Goal: Task Accomplishment & Management: Manage account settings

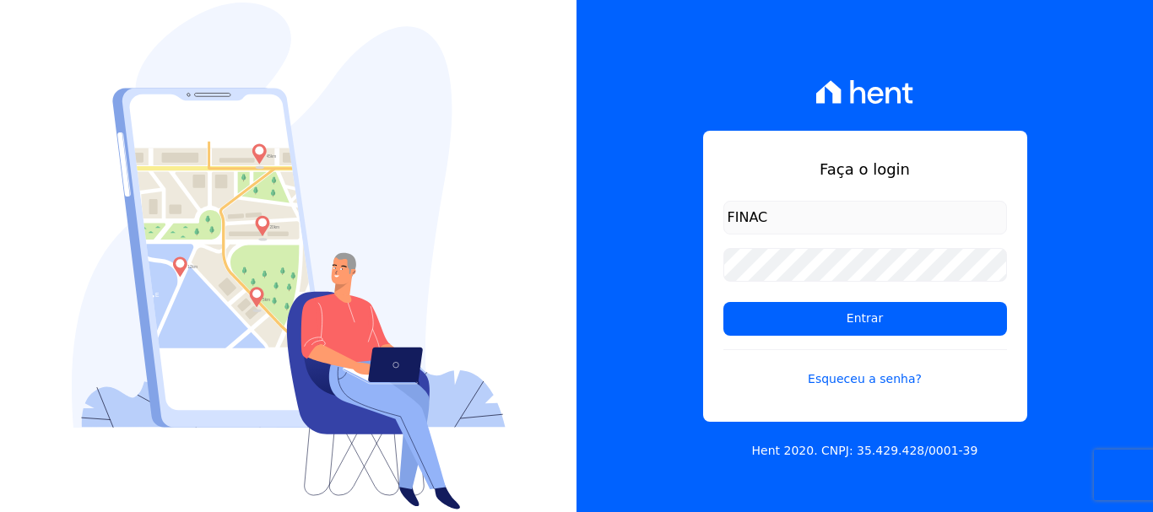
click at [795, 221] on input "FINAC" at bounding box center [865, 218] width 284 height 34
type input "financ.junco@gmail.com"
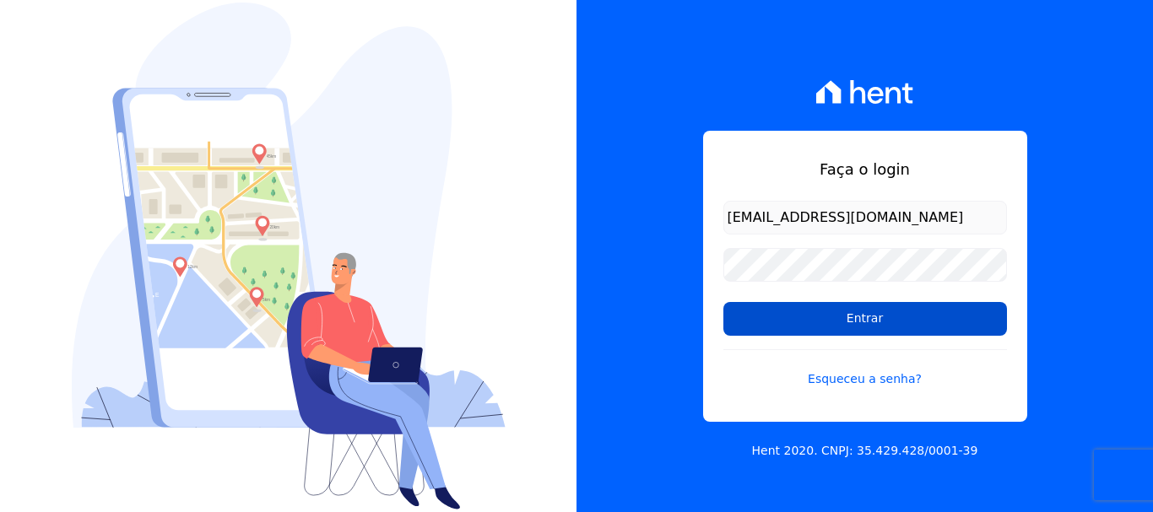
click at [870, 316] on input "Entrar" at bounding box center [865, 319] width 284 height 34
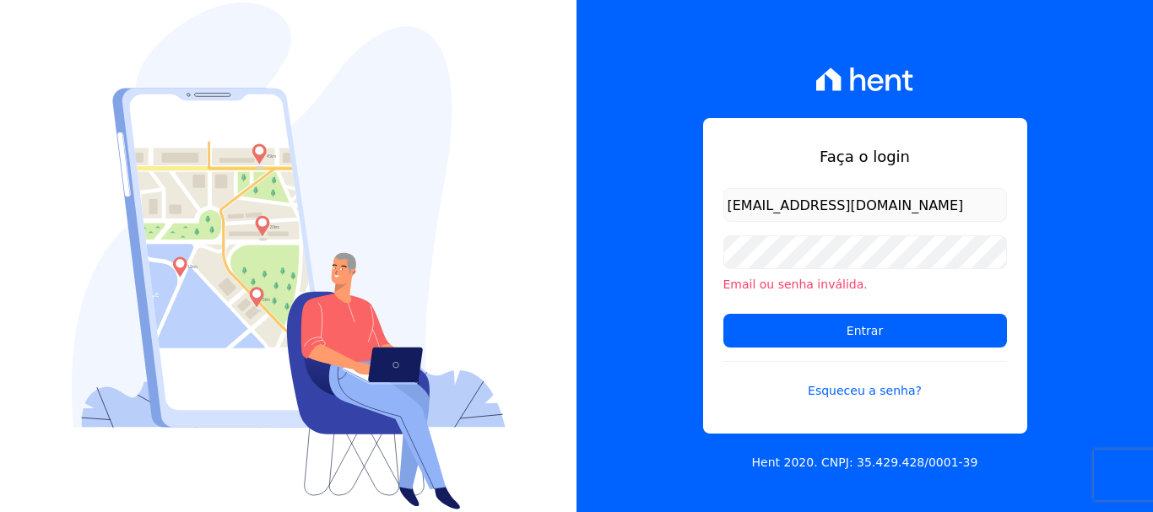
click at [817, 287] on li "Email ou senha inválida." at bounding box center [865, 285] width 284 height 18
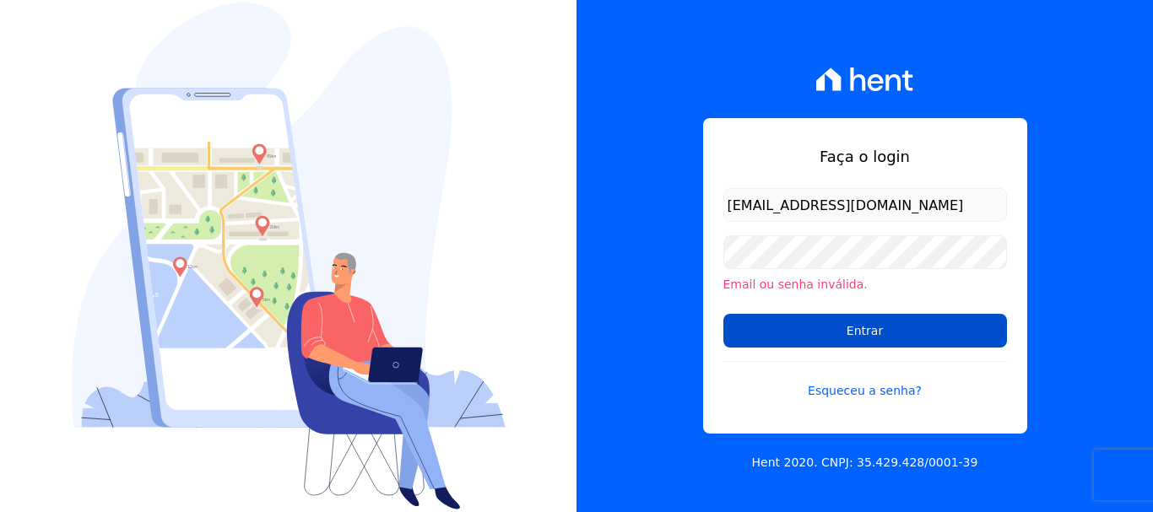
click at [873, 335] on input "Entrar" at bounding box center [865, 331] width 284 height 34
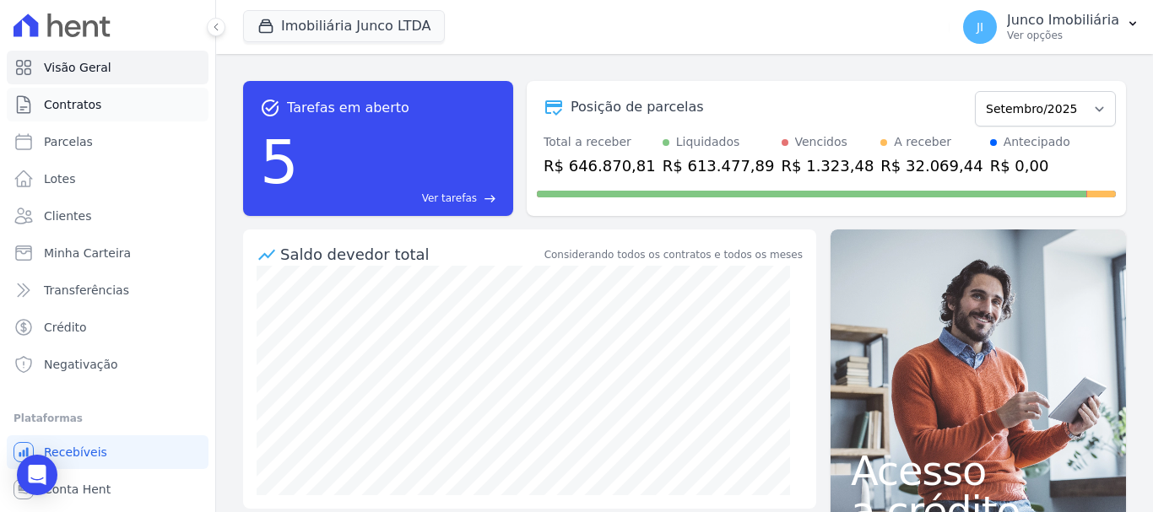
click at [87, 101] on span "Contratos" at bounding box center [72, 104] width 57 height 17
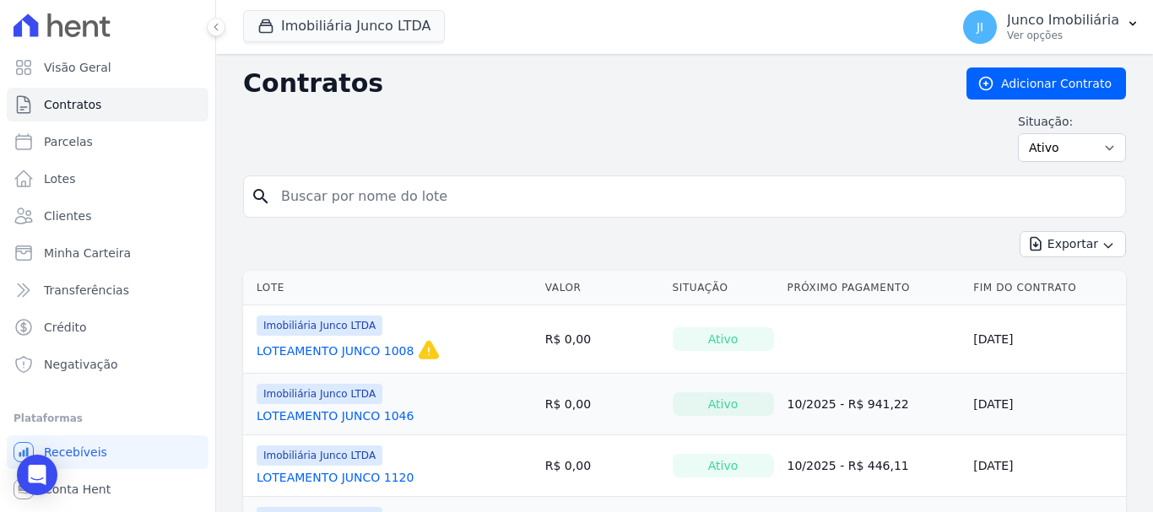
click at [426, 203] on input "search" at bounding box center [694, 197] width 847 height 34
click at [678, 206] on input "search" at bounding box center [694, 197] width 847 height 34
click at [682, 197] on input "search" at bounding box center [694, 197] width 847 height 34
click at [683, 215] on div "search" at bounding box center [684, 197] width 883 height 42
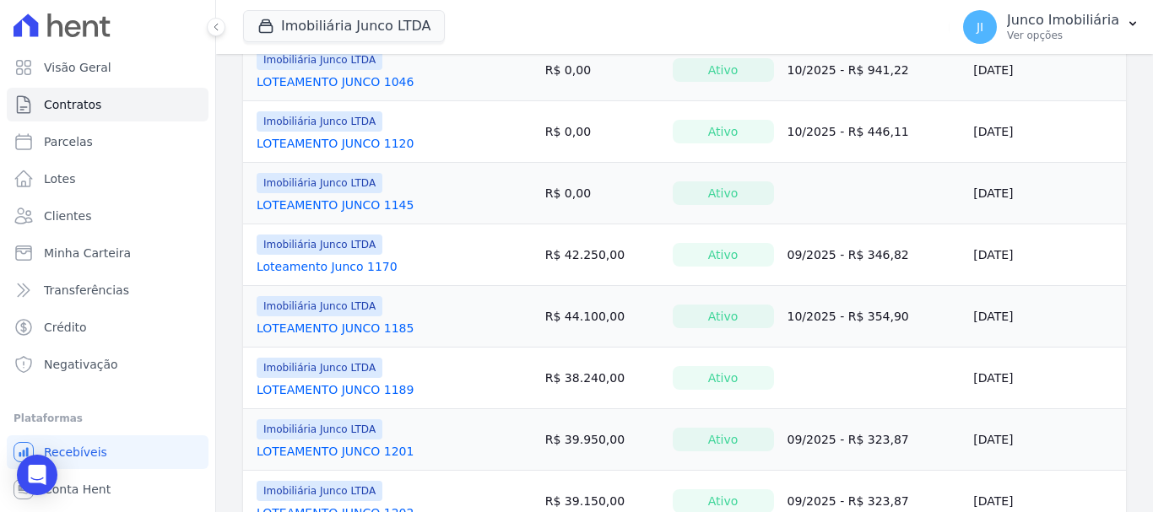
scroll to position [422, 0]
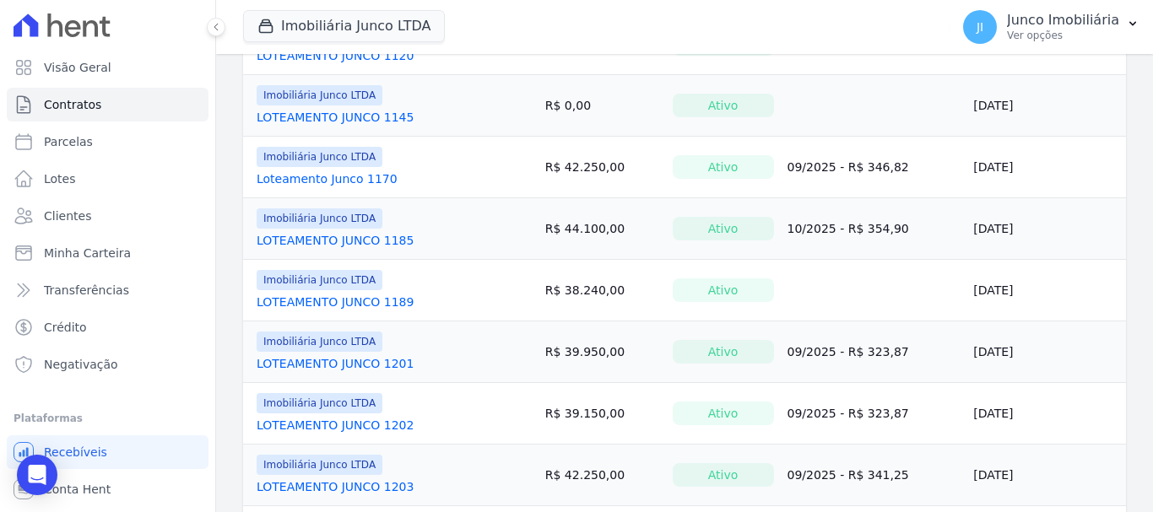
click at [349, 297] on link "LOTEAMENTO JUNCO 1189" at bounding box center [335, 302] width 157 height 17
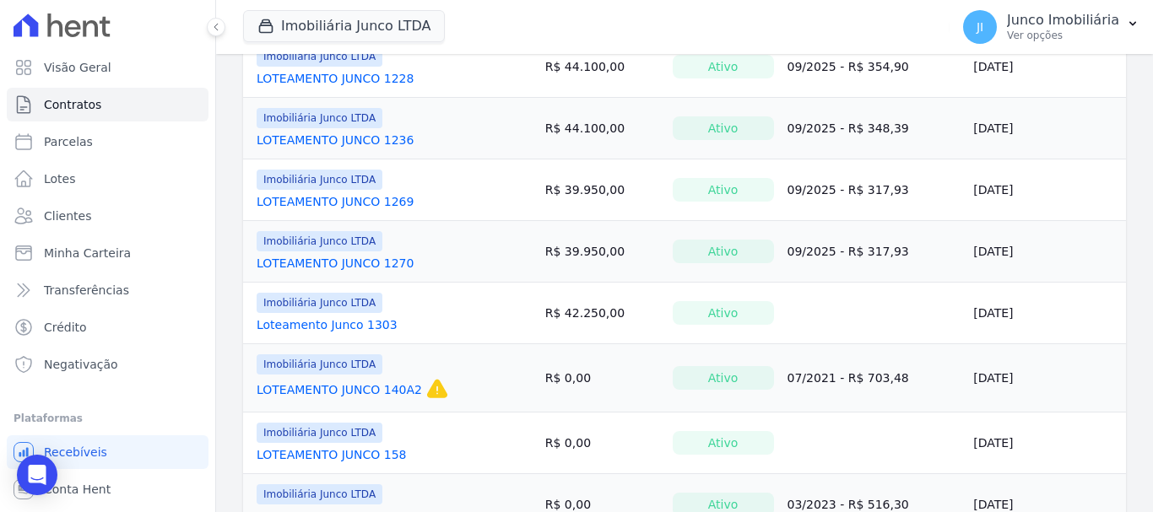
scroll to position [1097, 0]
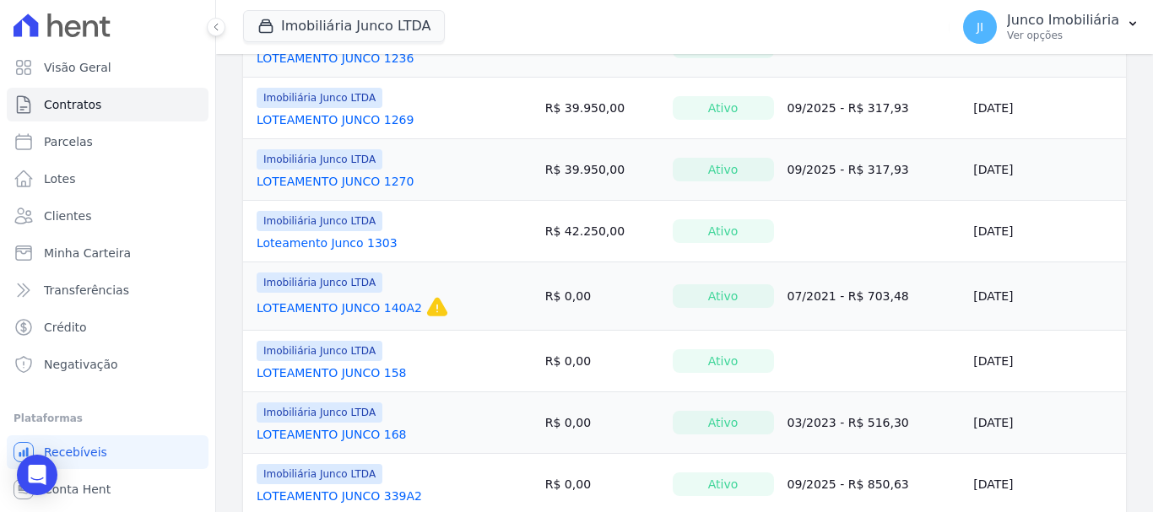
click at [354, 435] on link "LOTEAMENTO JUNCO 168" at bounding box center [332, 434] width 150 height 17
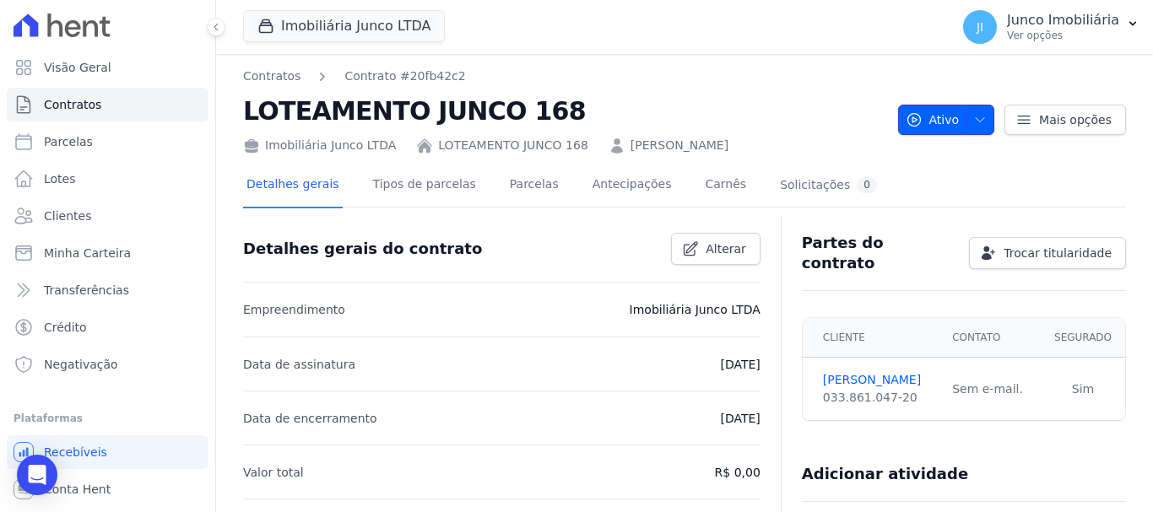
click at [978, 114] on icon "button" at bounding box center [980, 120] width 14 height 14
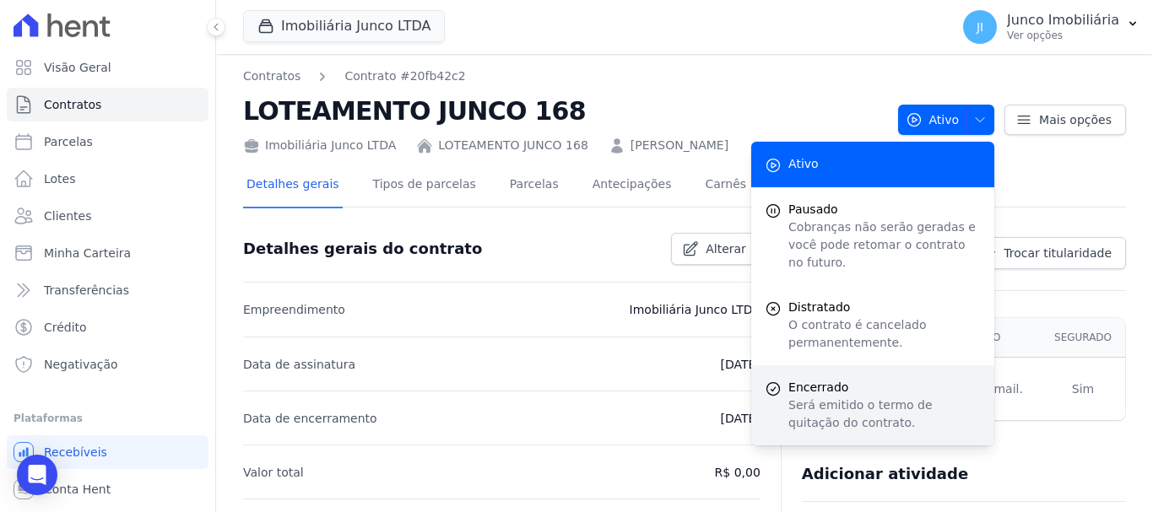
click at [835, 397] on p "Será emitido o termo de quitação do contrato." at bounding box center [884, 414] width 192 height 35
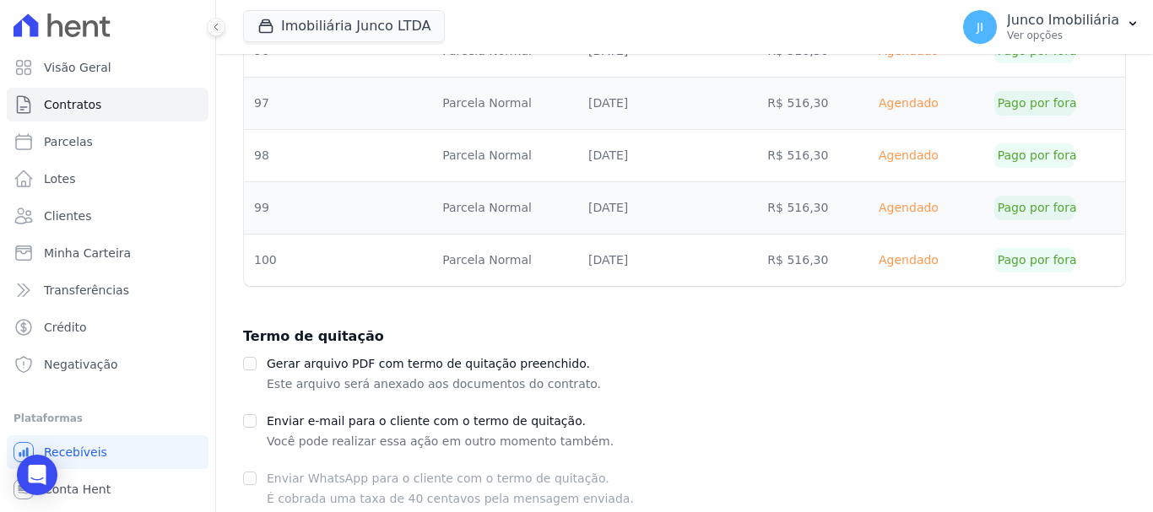
scroll to position [1941, 0]
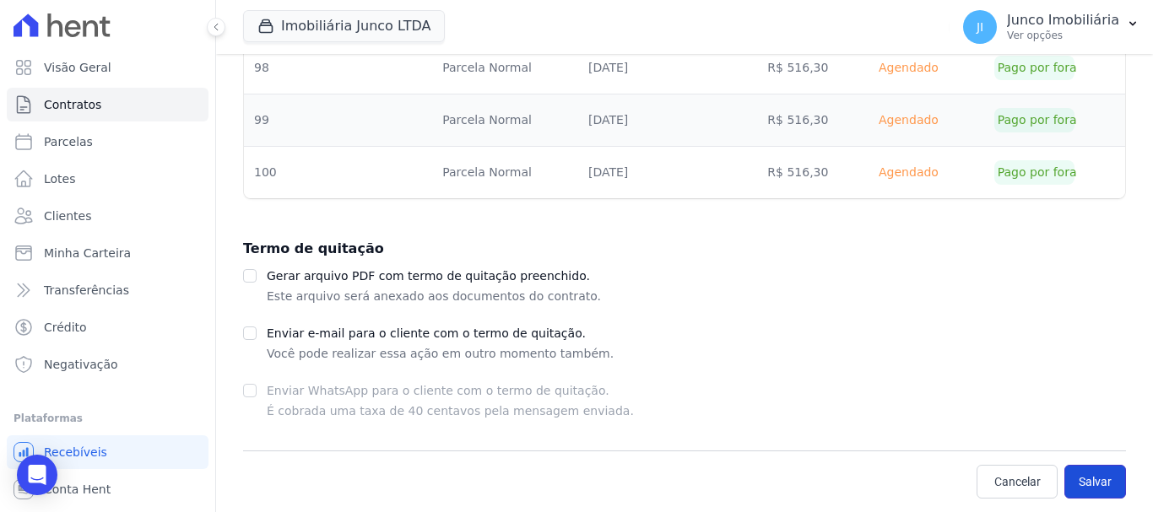
click at [1090, 483] on button "Salvar" at bounding box center [1095, 482] width 62 height 34
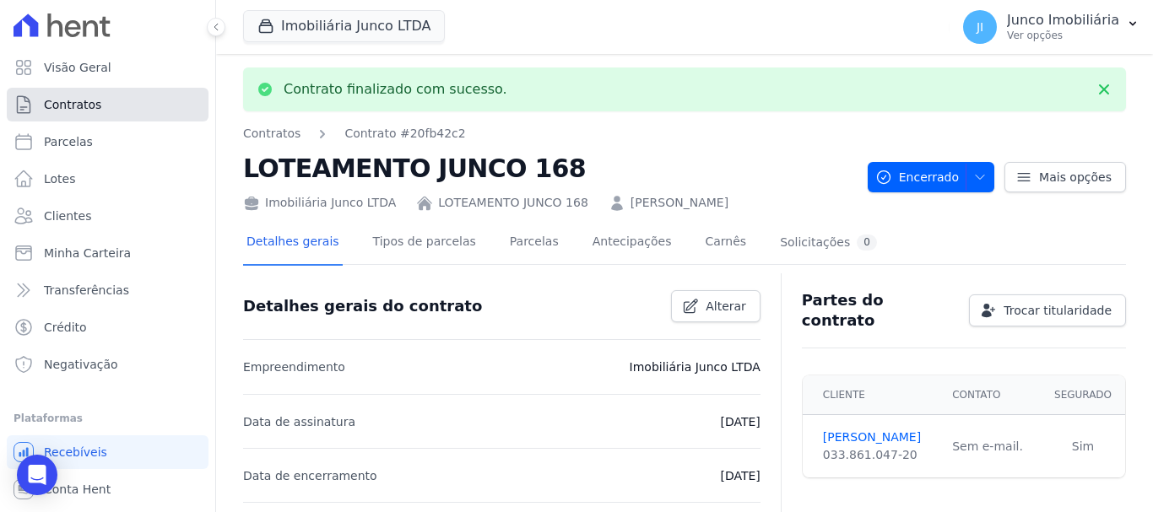
click at [77, 105] on span "Contratos" at bounding box center [72, 104] width 57 height 17
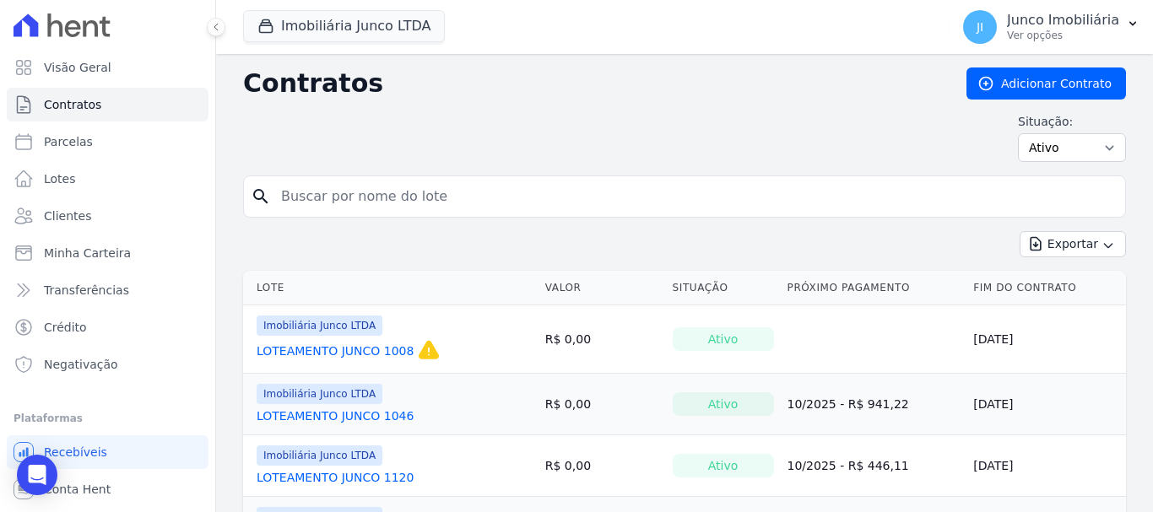
click at [462, 205] on input "search" at bounding box center [694, 197] width 847 height 34
type input "158"
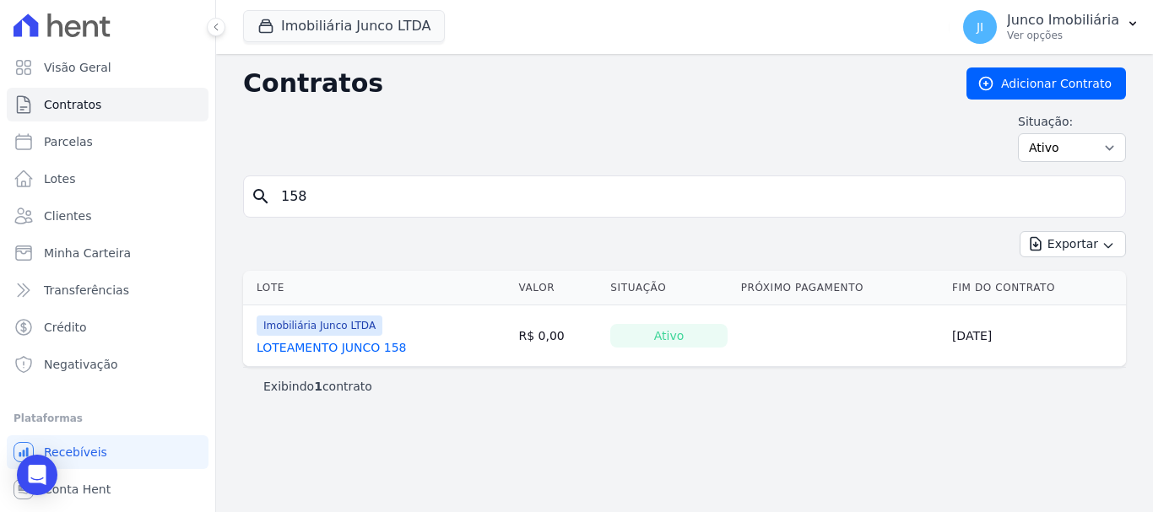
click at [339, 347] on link "LOTEAMENTO JUNCO 158" at bounding box center [332, 347] width 150 height 17
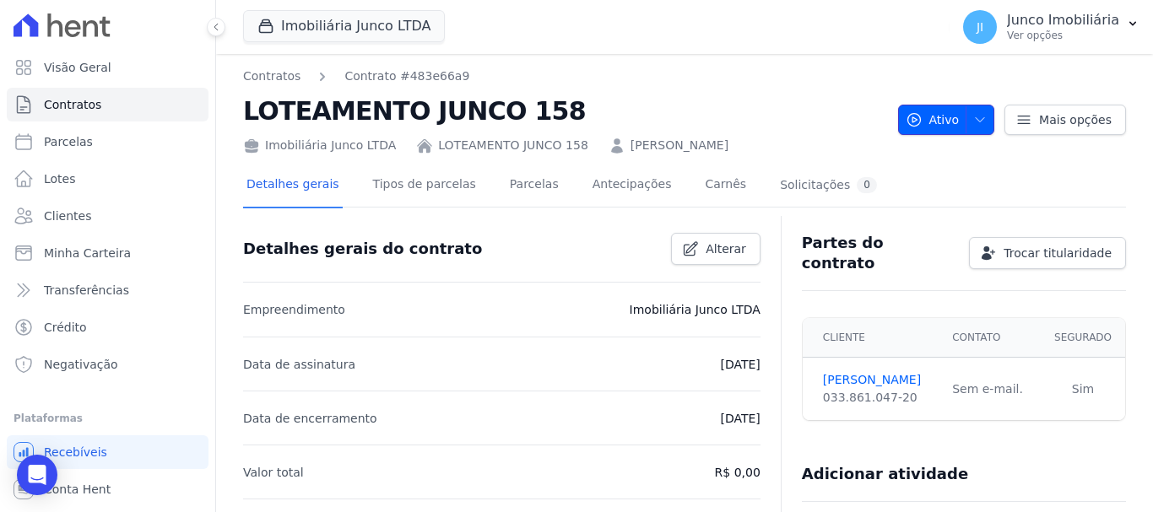
click at [976, 108] on span "button" at bounding box center [975, 119] width 21 height 27
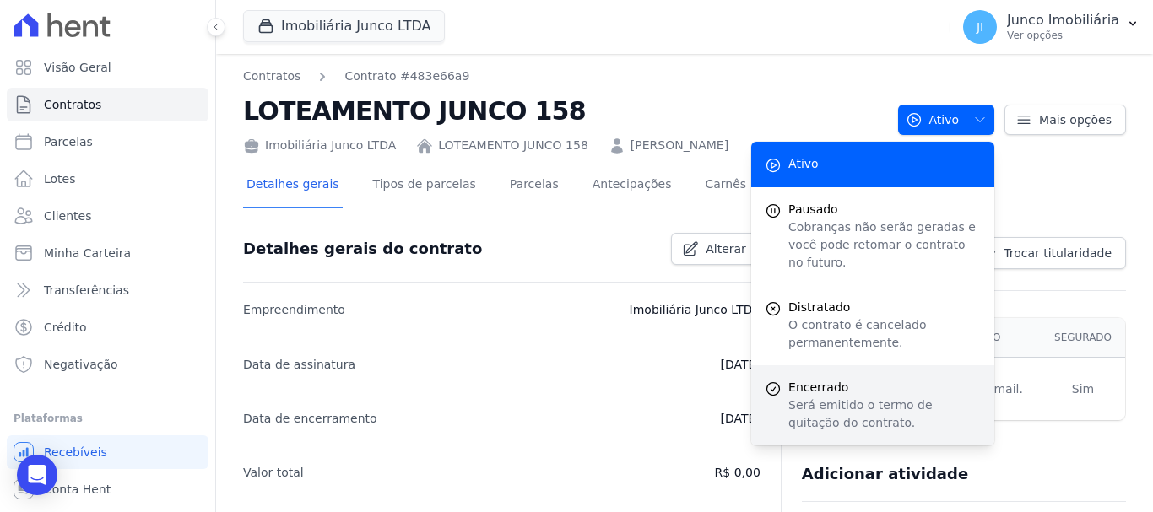
click at [824, 397] on p "Será emitido o termo de quitação do contrato." at bounding box center [884, 414] width 192 height 35
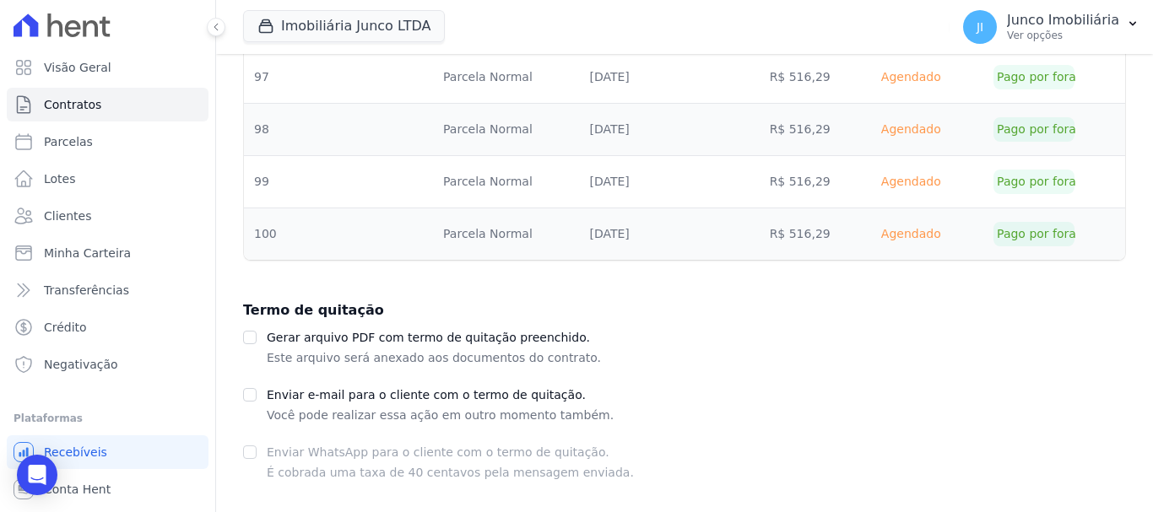
scroll to position [1889, 0]
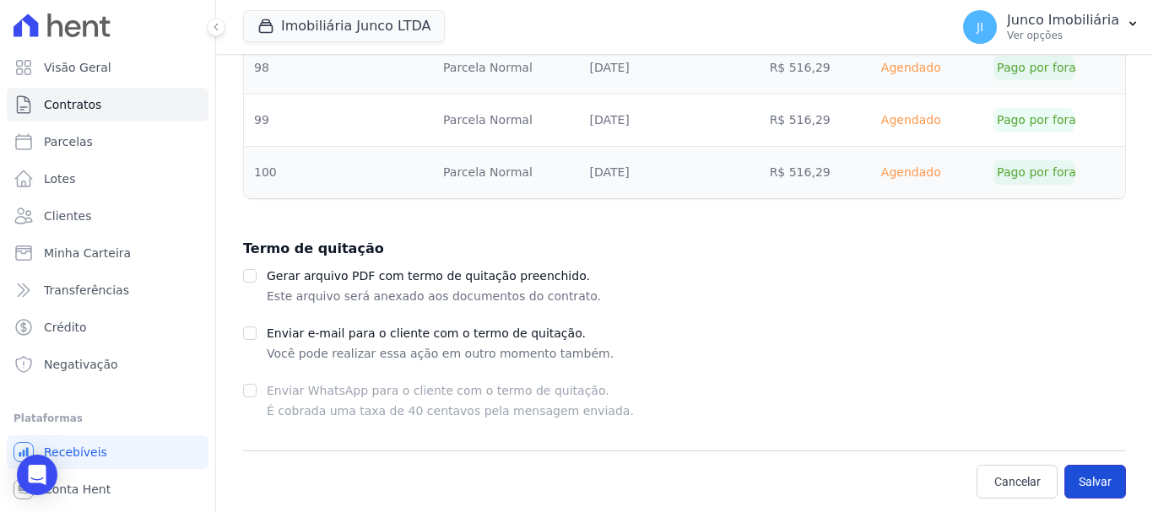
click at [1081, 477] on button "Salvar" at bounding box center [1095, 482] width 62 height 34
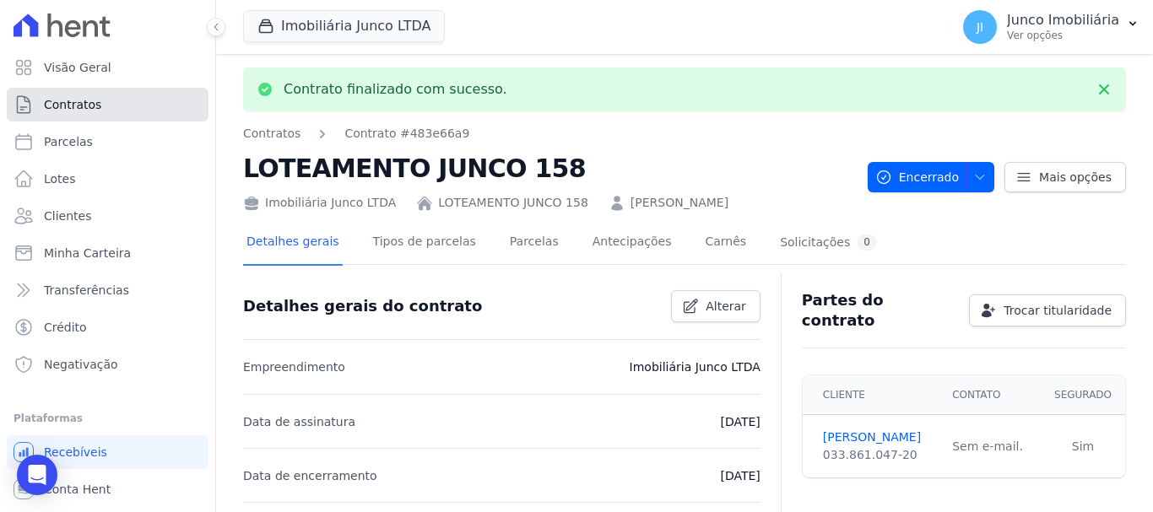
click at [100, 100] on link "Contratos" at bounding box center [108, 105] width 202 height 34
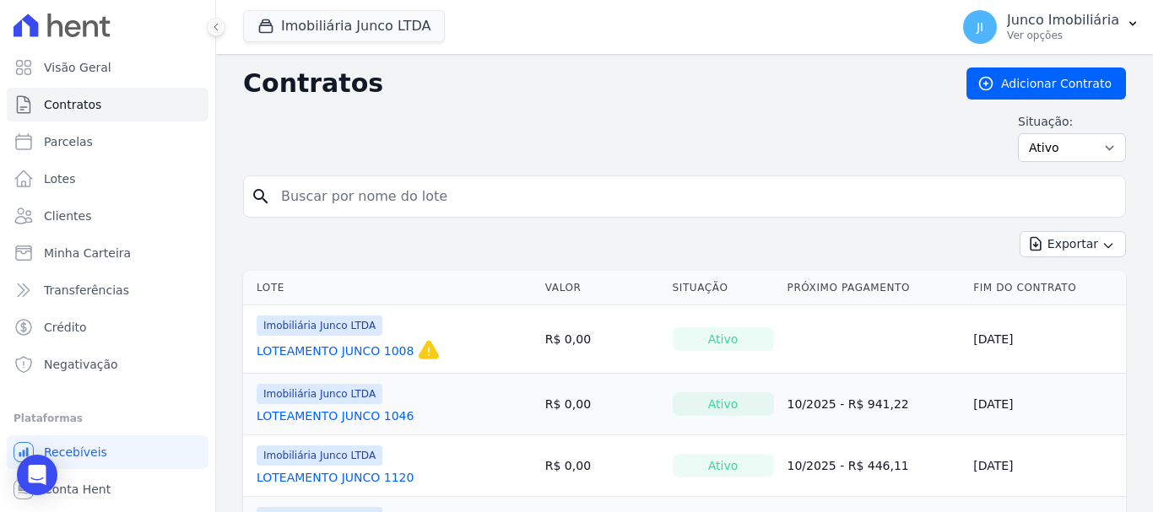
click at [369, 346] on link "LOTEAMENTO JUNCO 1008" at bounding box center [335, 351] width 157 height 17
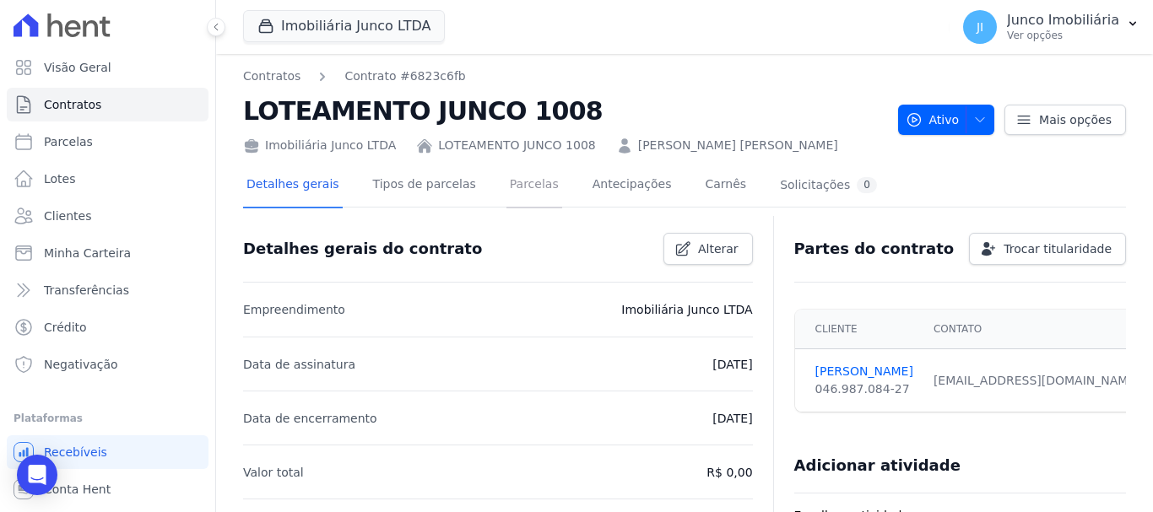
click at [506, 187] on link "Parcelas" at bounding box center [534, 186] width 56 height 45
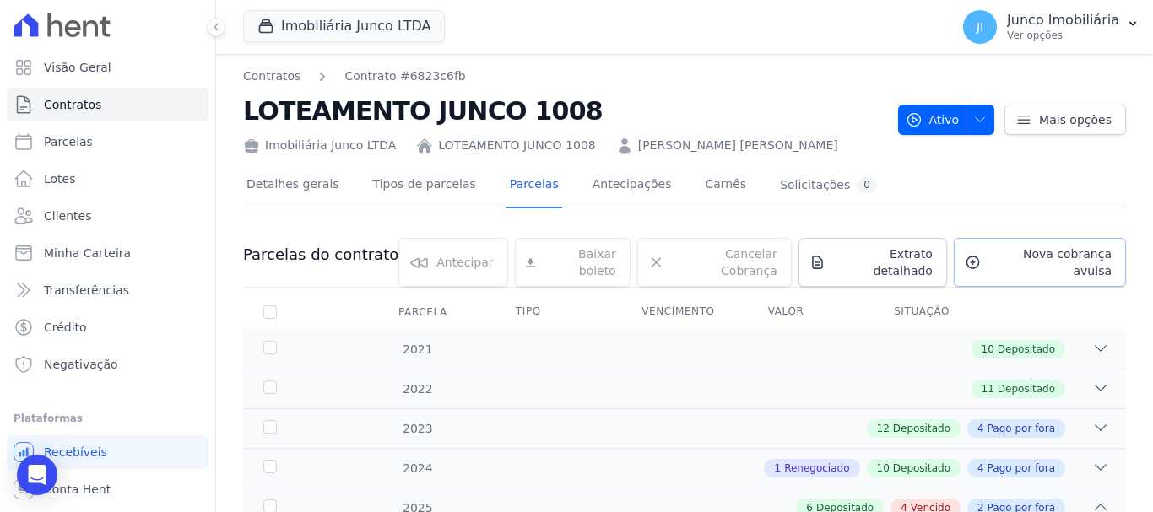
click at [1051, 252] on span "Nova cobrança avulsa" at bounding box center [1049, 263] width 124 height 34
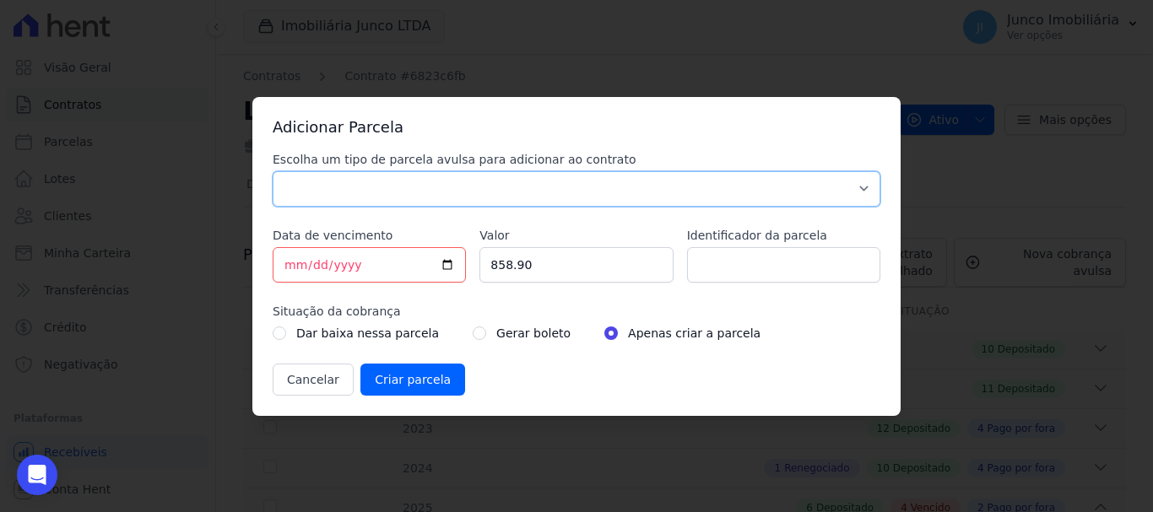
click at [430, 188] on select "Parcela Normal Sinal Caução Intercalada Chaves Pré Chaves Pós Chaves Taxas Quit…" at bounding box center [577, 188] width 608 height 35
select select "standard"
click at [273, 171] on select "Parcela Normal Sinal Caução Intercalada Chaves Pré Chaves Pós Chaves Taxas Quit…" at bounding box center [577, 188] width 608 height 35
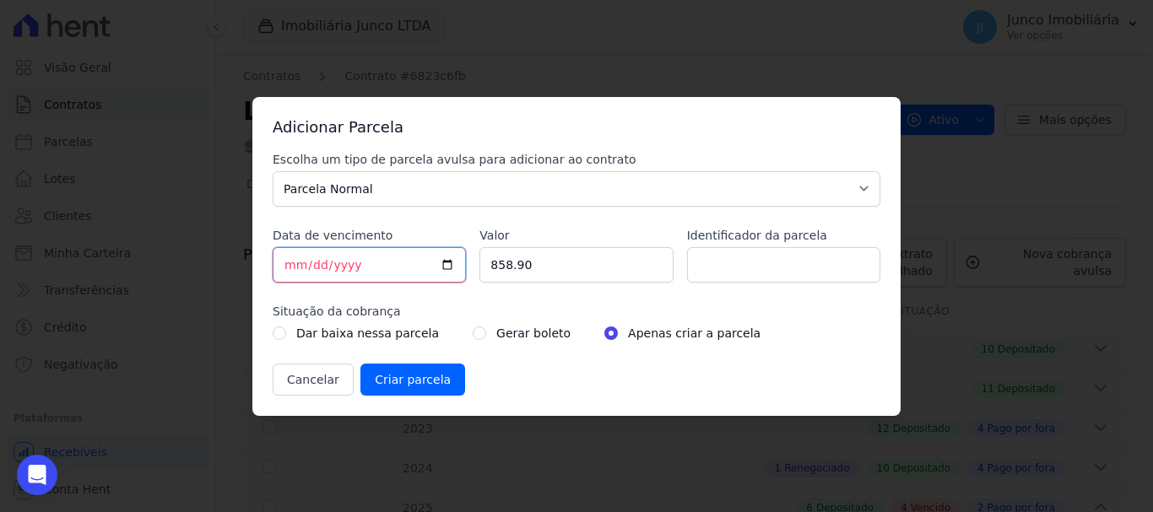
click at [450, 264] on input "2025-09-10" at bounding box center [369, 264] width 193 height 35
type input "2025-10-01"
drag, startPoint x: 444, startPoint y: 288, endPoint x: 408, endPoint y: 292, distance: 35.7
click at [408, 292] on div "Escolha um tipo de parcela avulsa para adicionar ao contrato Parcela Normal Sin…" at bounding box center [577, 273] width 608 height 245
type input "880.00"
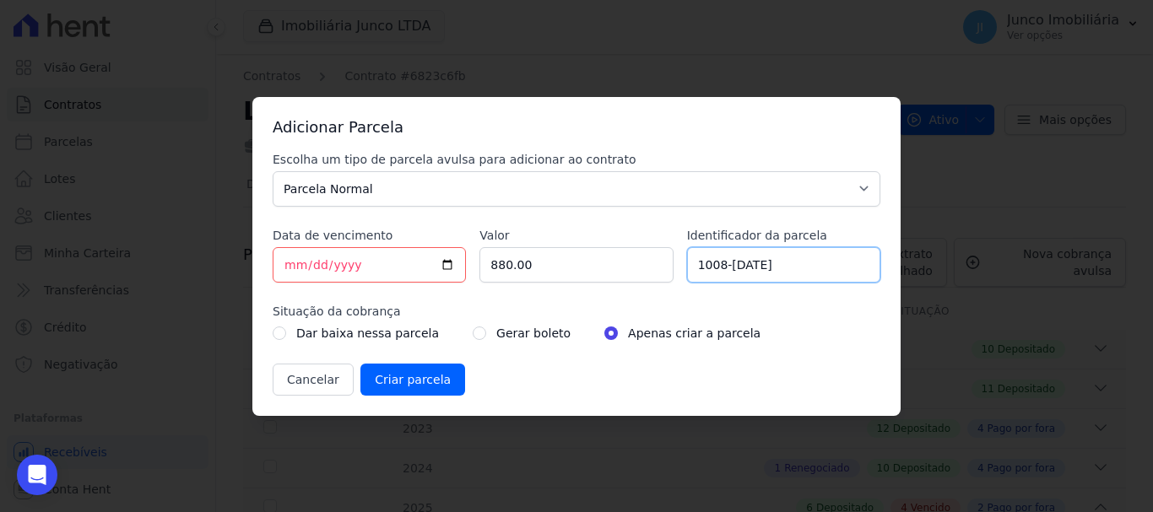
click at [744, 265] on input "1008-Jan/25" at bounding box center [783, 264] width 193 height 35
type input "1008-Fev/25"
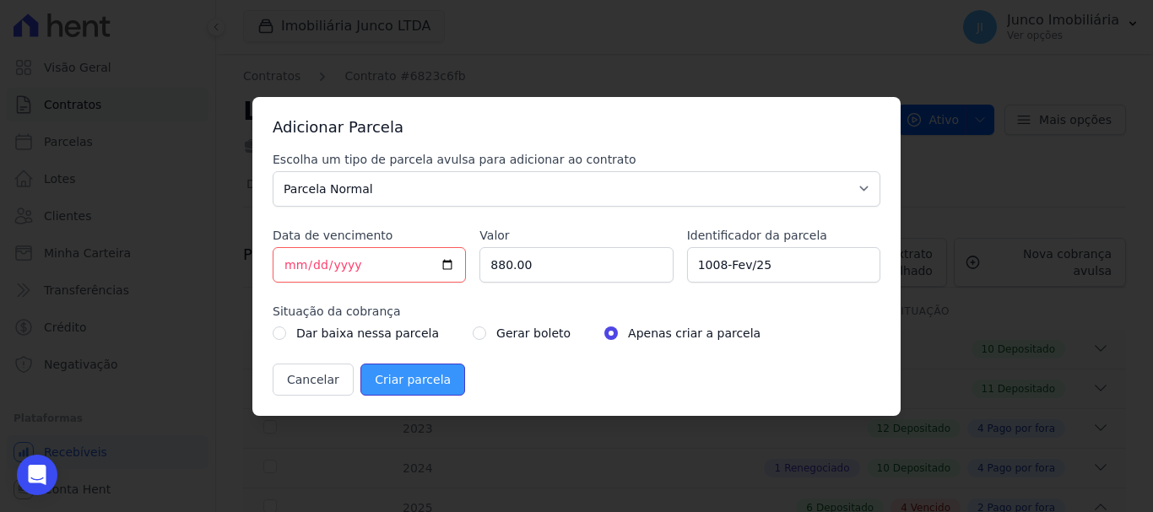
click at [398, 380] on input "Criar parcela" at bounding box center [412, 380] width 105 height 32
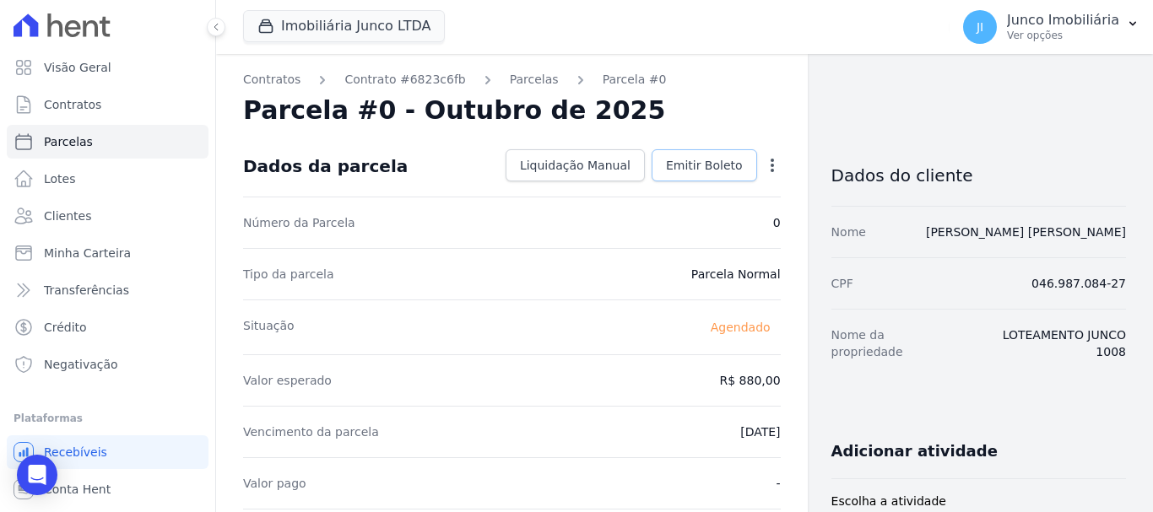
click at [711, 165] on span "Emitir Boleto" at bounding box center [704, 165] width 77 height 17
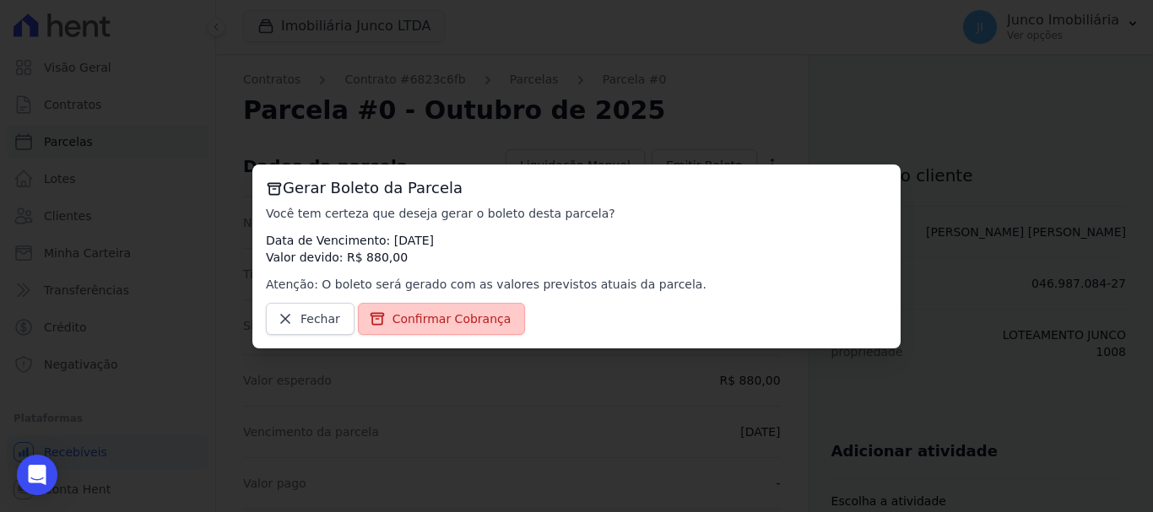
click at [422, 323] on span "Confirmar Cobrança" at bounding box center [451, 319] width 119 height 17
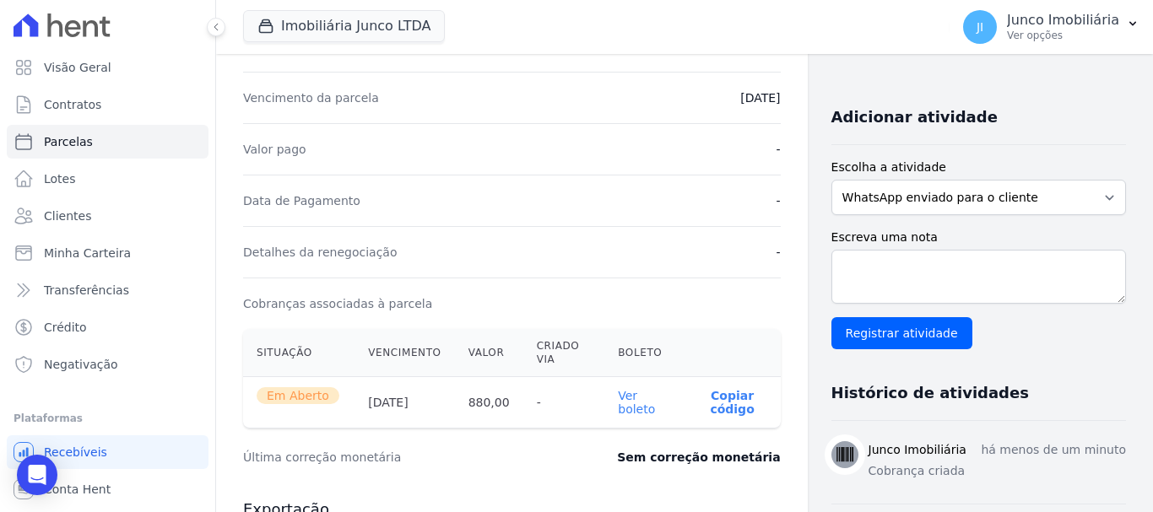
scroll to position [338, 0]
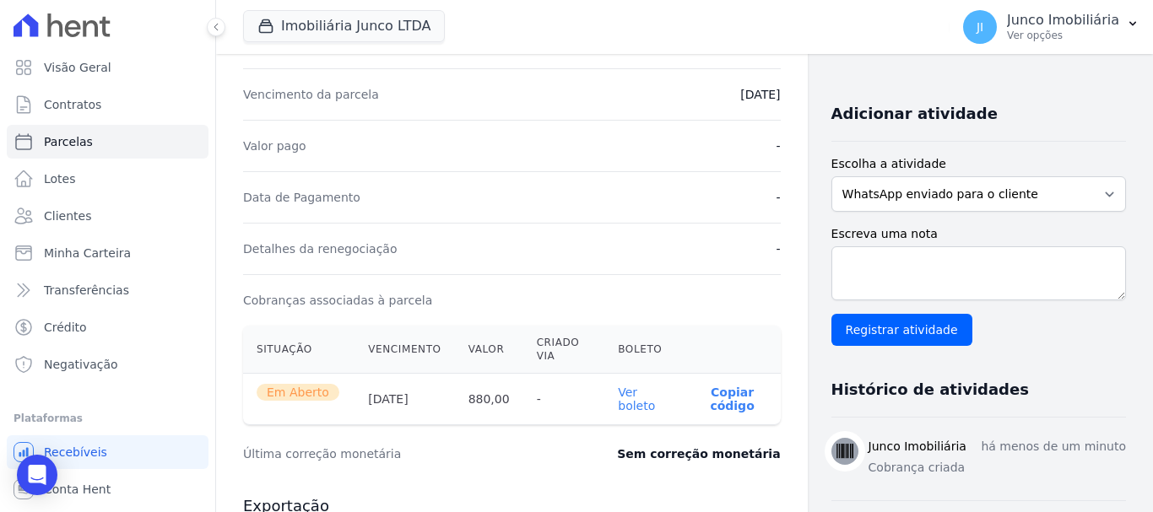
click at [640, 405] on link "Ver boleto" at bounding box center [636, 399] width 37 height 27
